Goal: Information Seeking & Learning: Learn about a topic

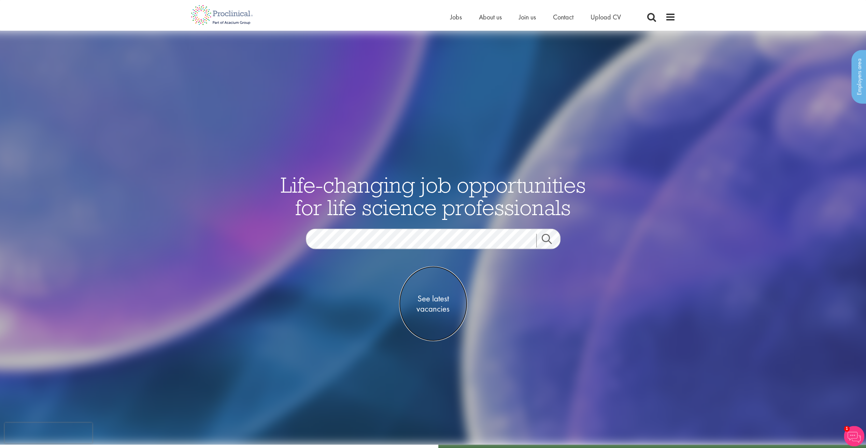
click at [428, 300] on span "See latest vacancies" at bounding box center [433, 303] width 68 height 20
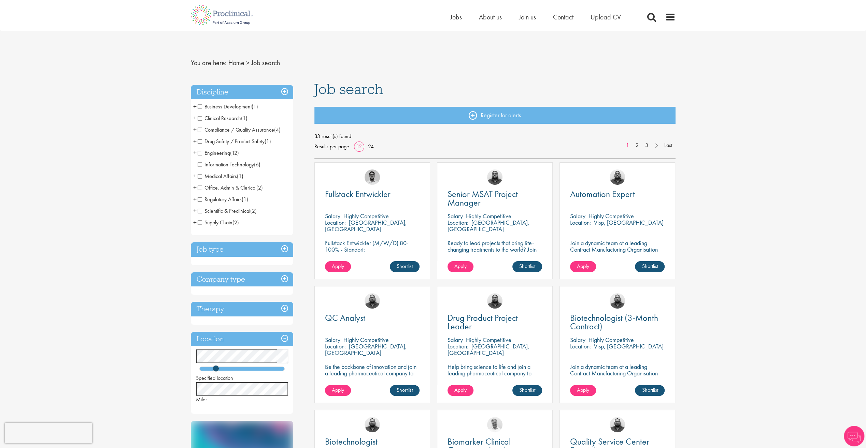
click at [201, 118] on span "Clinical Research" at bounding box center [219, 118] width 43 height 7
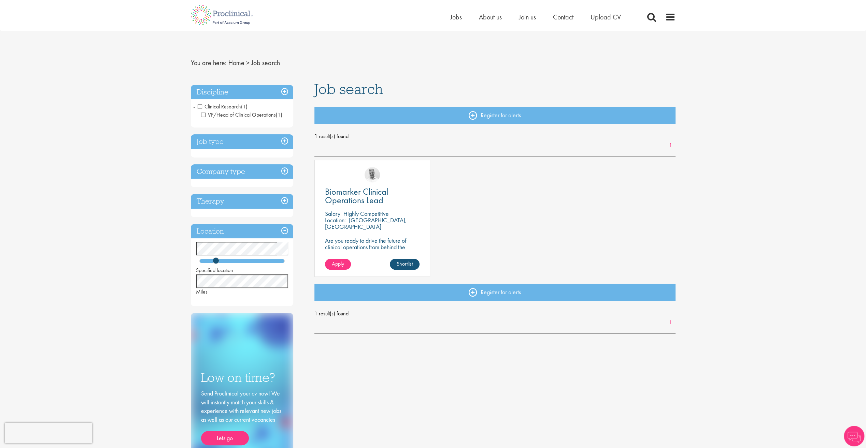
click at [199, 107] on span "Clinical Research" at bounding box center [219, 106] width 43 height 7
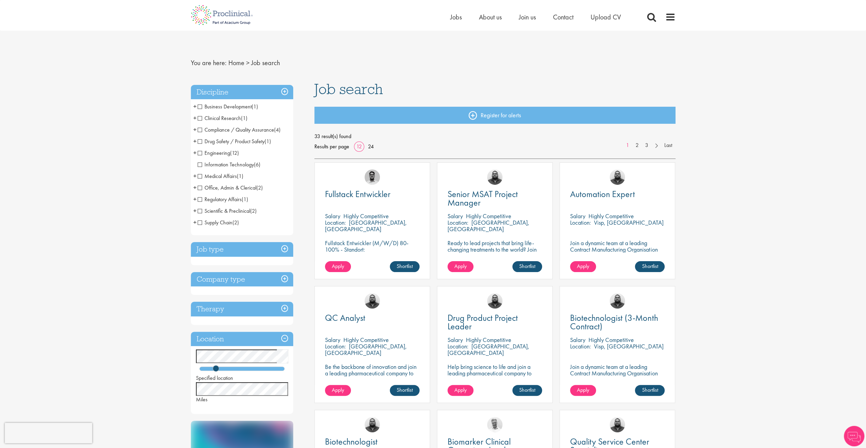
click at [201, 175] on span "Medical Affairs" at bounding box center [217, 176] width 39 height 7
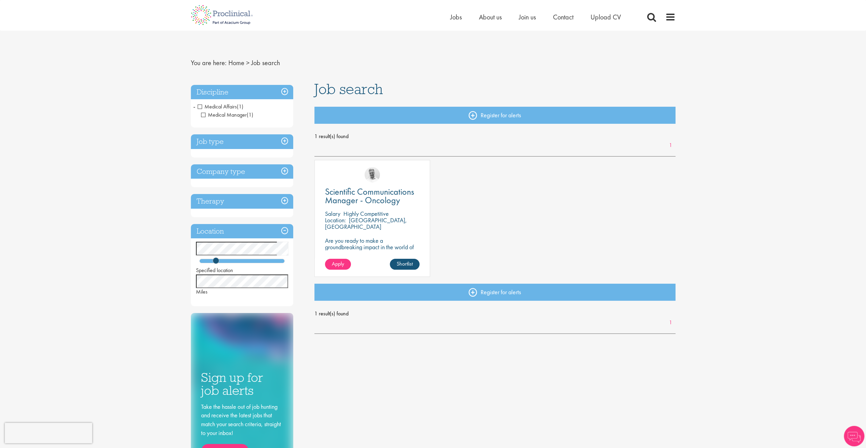
click at [200, 106] on span "Medical Affairs" at bounding box center [217, 106] width 39 height 7
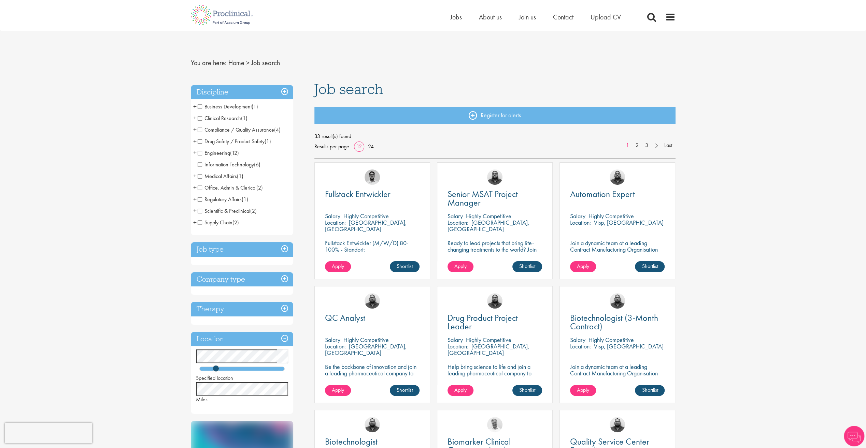
click at [201, 212] on span "Scientific & Preclinical" at bounding box center [224, 210] width 53 height 7
